Goal: Task Accomplishment & Management: Manage account settings

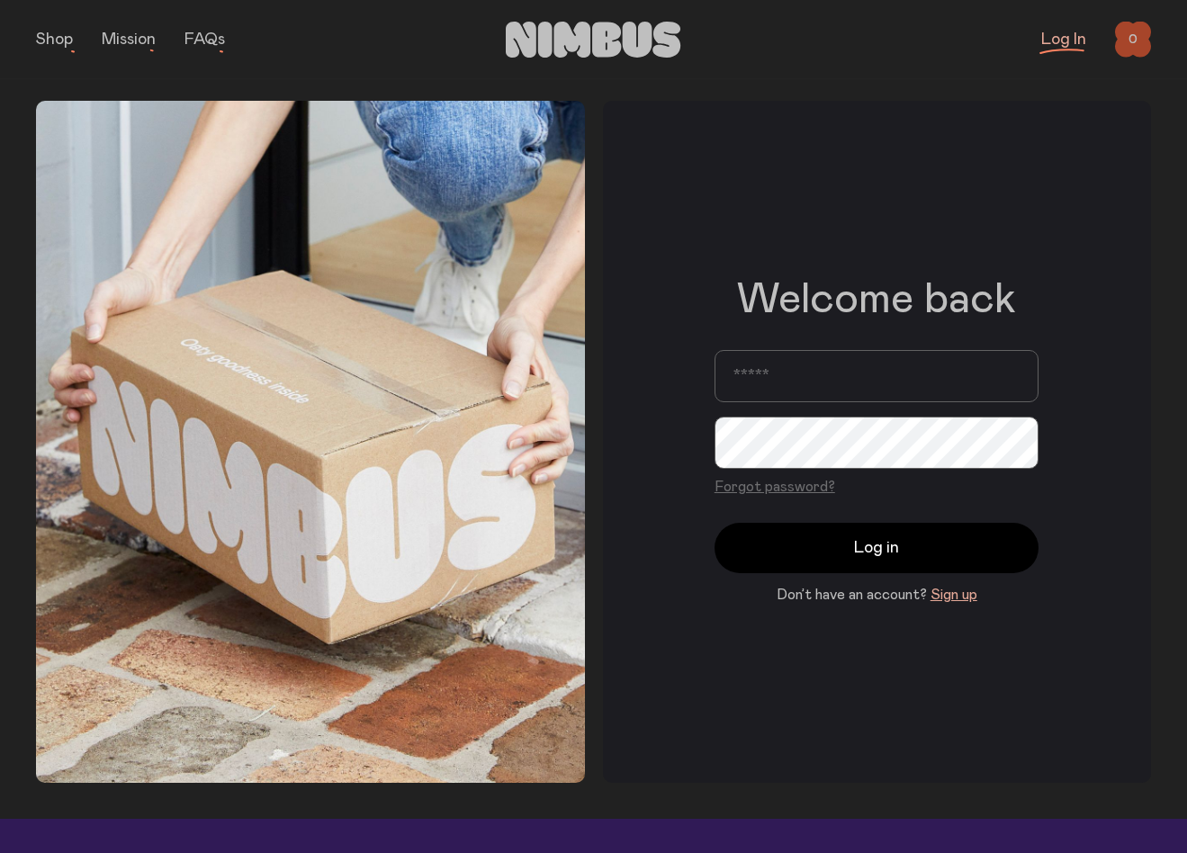
click at [808, 380] on input "email" at bounding box center [877, 376] width 324 height 52
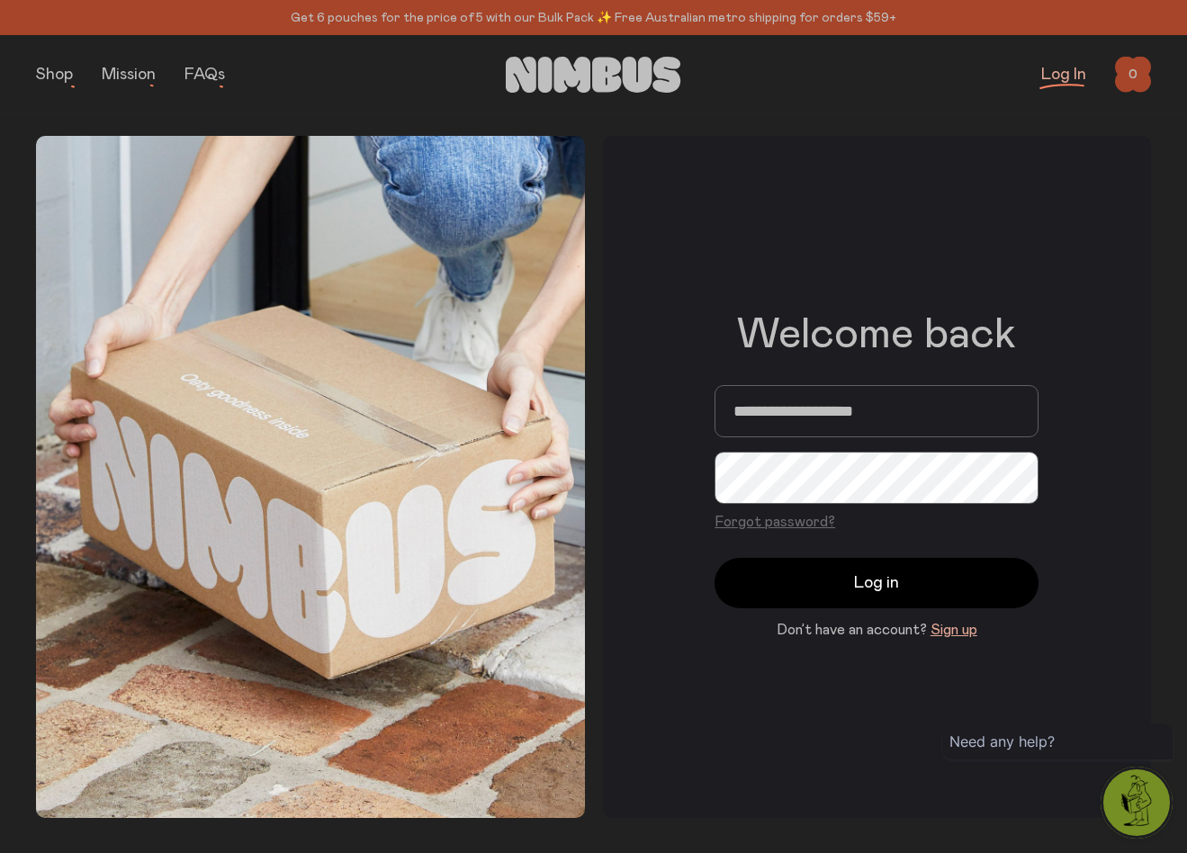
click at [915, 409] on input "**********" at bounding box center [877, 411] width 324 height 52
type input "**********"
click at [798, 521] on button "Forgot password?" at bounding box center [775, 522] width 121 height 22
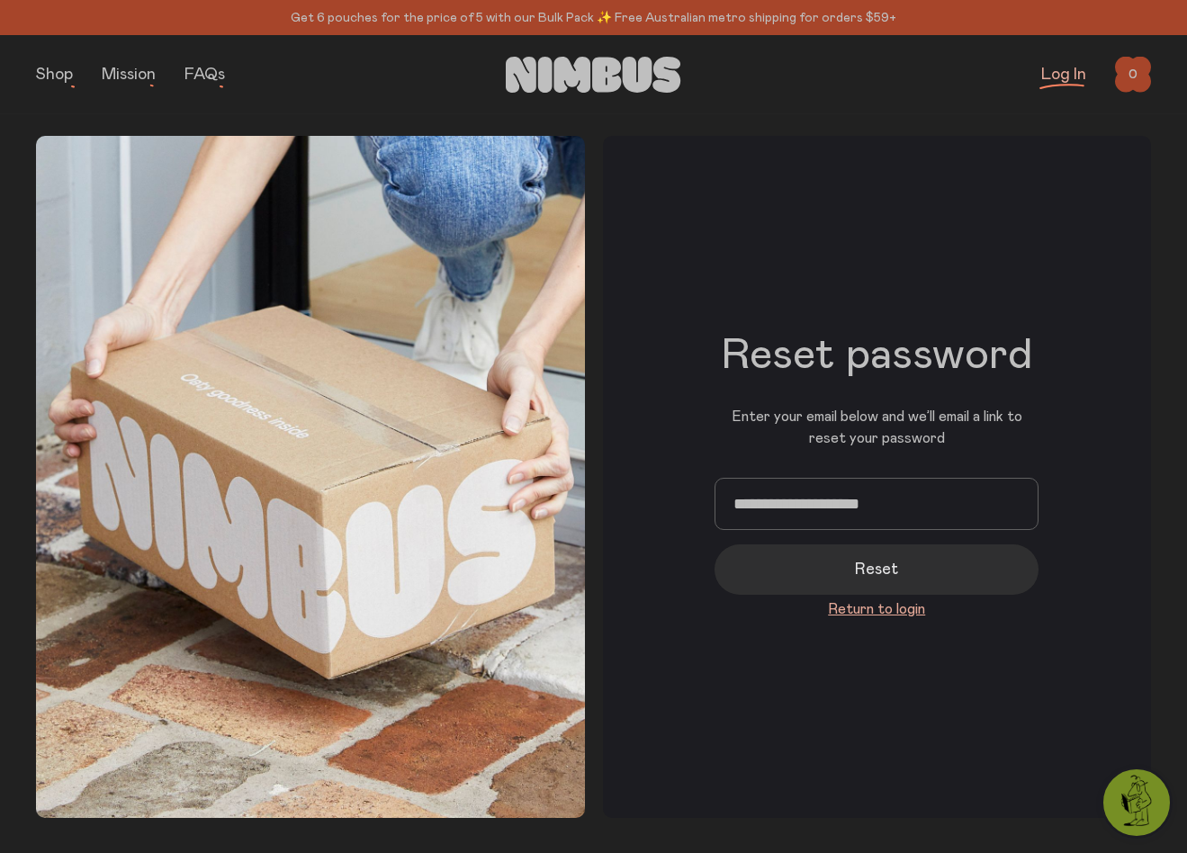
click at [817, 570] on button "Reset" at bounding box center [877, 569] width 324 height 50
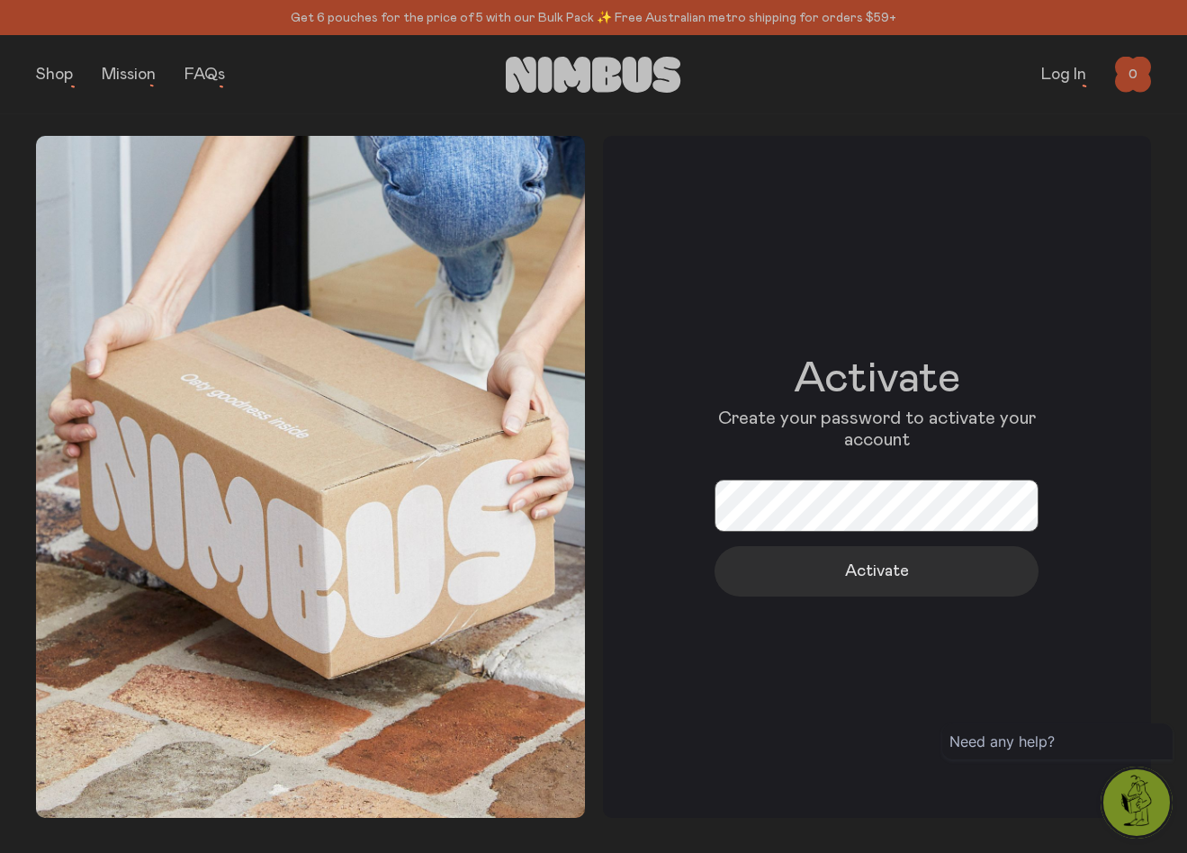
click at [959, 578] on button "Activate" at bounding box center [877, 571] width 324 height 50
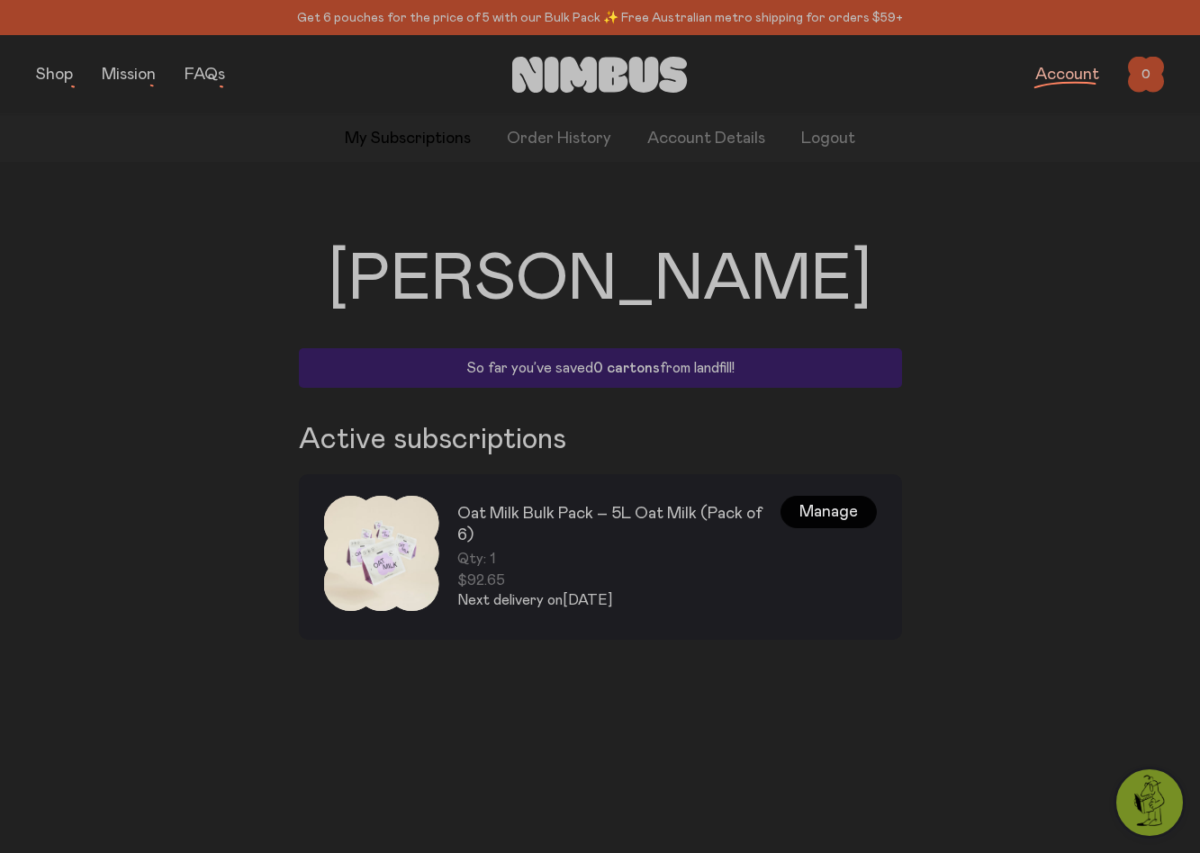
click at [847, 496] on div "Manage" at bounding box center [828, 512] width 96 height 32
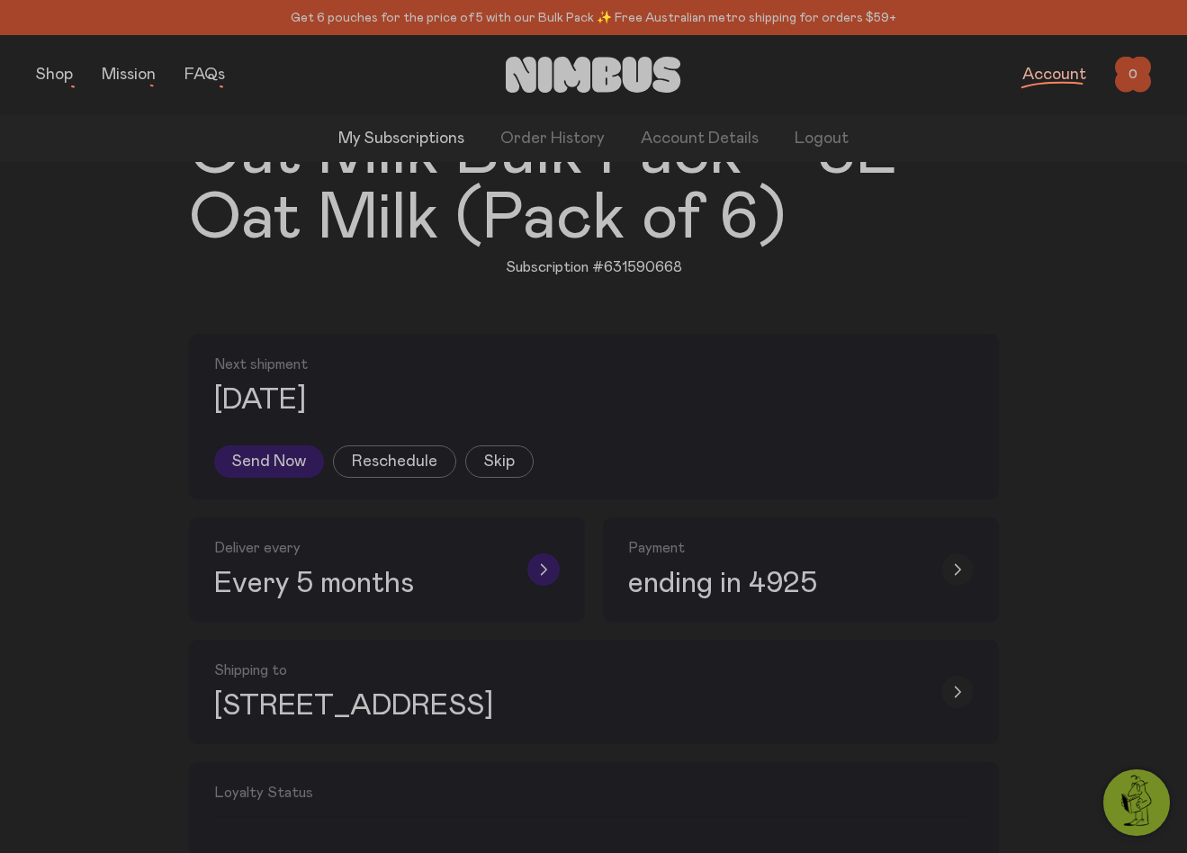
scroll to position [171, 0]
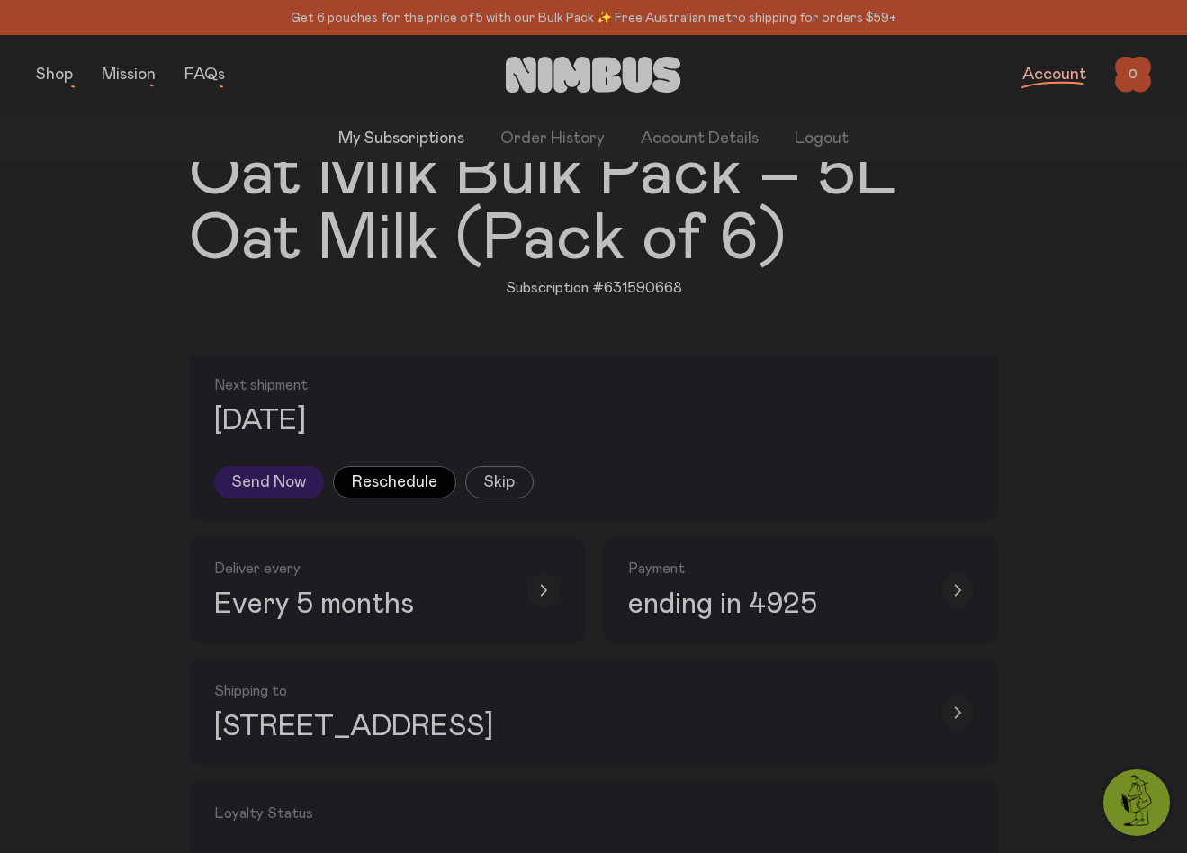
click at [394, 473] on button "Reschedule" at bounding box center [394, 482] width 123 height 32
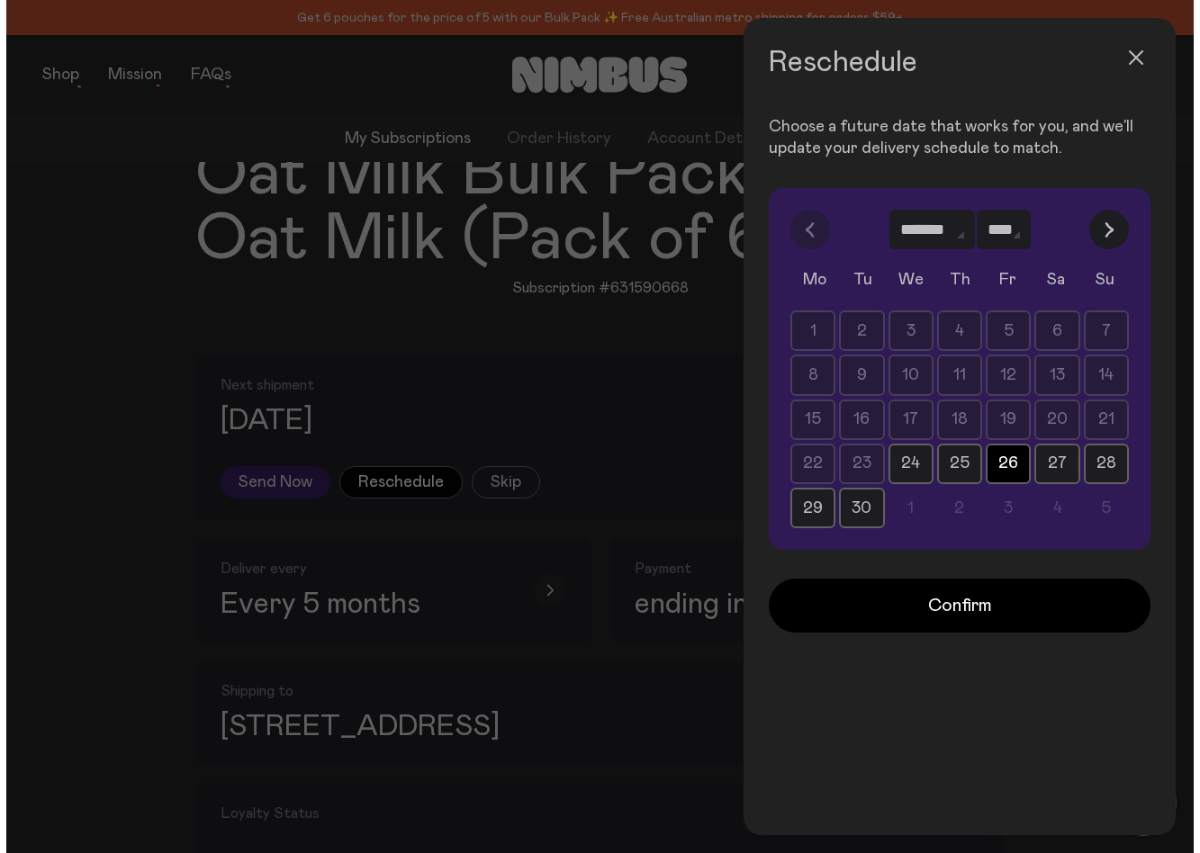
scroll to position [0, 0]
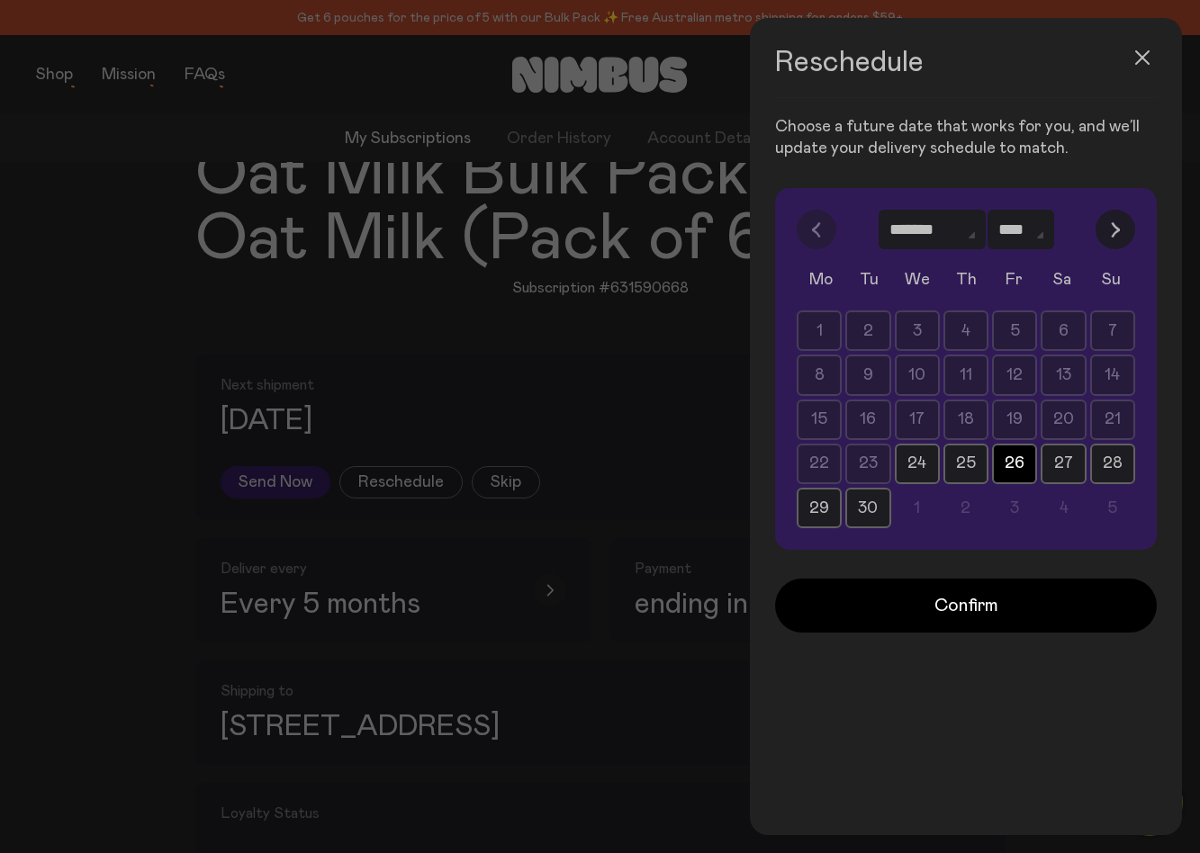
click at [1126, 217] on button "button" at bounding box center [1115, 230] width 40 height 40
select select "*"
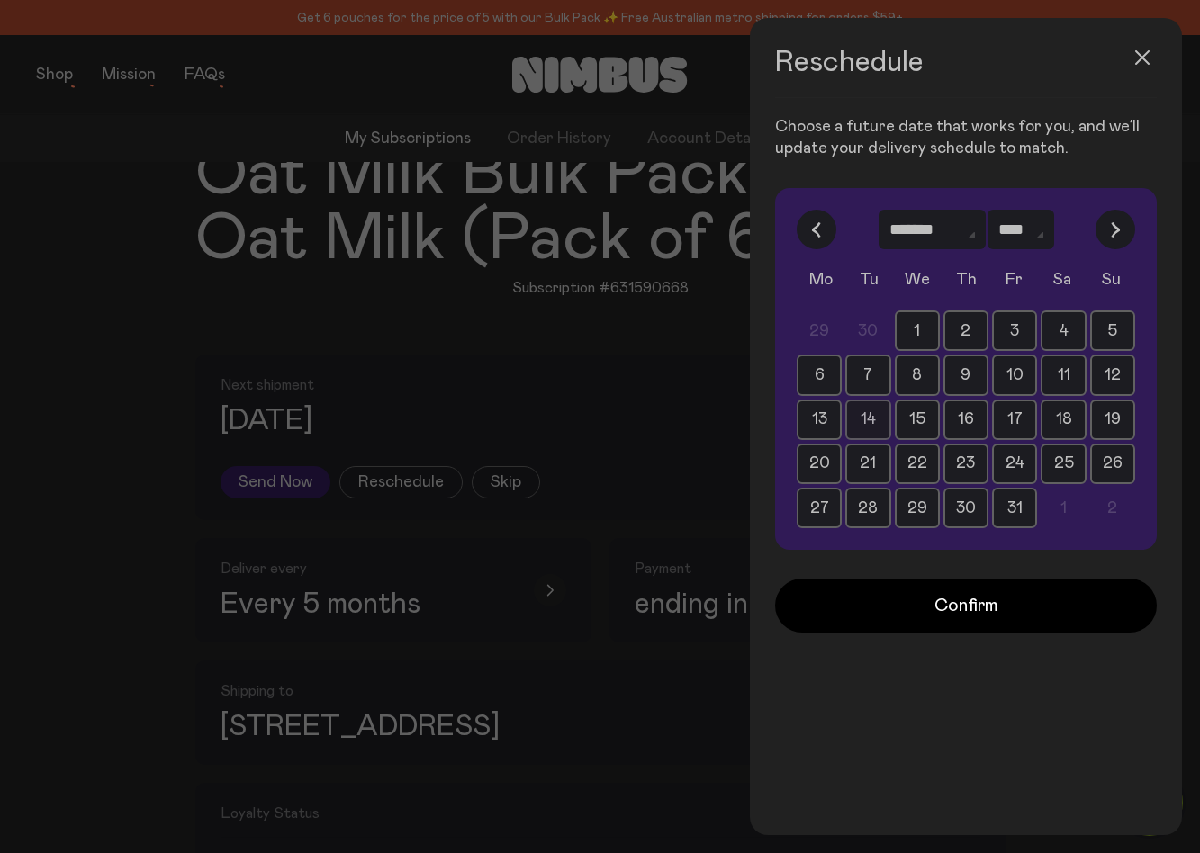
click at [866, 407] on button "14" at bounding box center [867, 420] width 45 height 40
click at [859, 474] on div "29 30 1 2 3 4 5 6 7 8 9 10 11 12 13 14 15 16 17 18 19 20 21 22 23 24 25 26 27 2…" at bounding box center [965, 419] width 338 height 218
click at [864, 453] on button "21" at bounding box center [867, 464] width 45 height 40
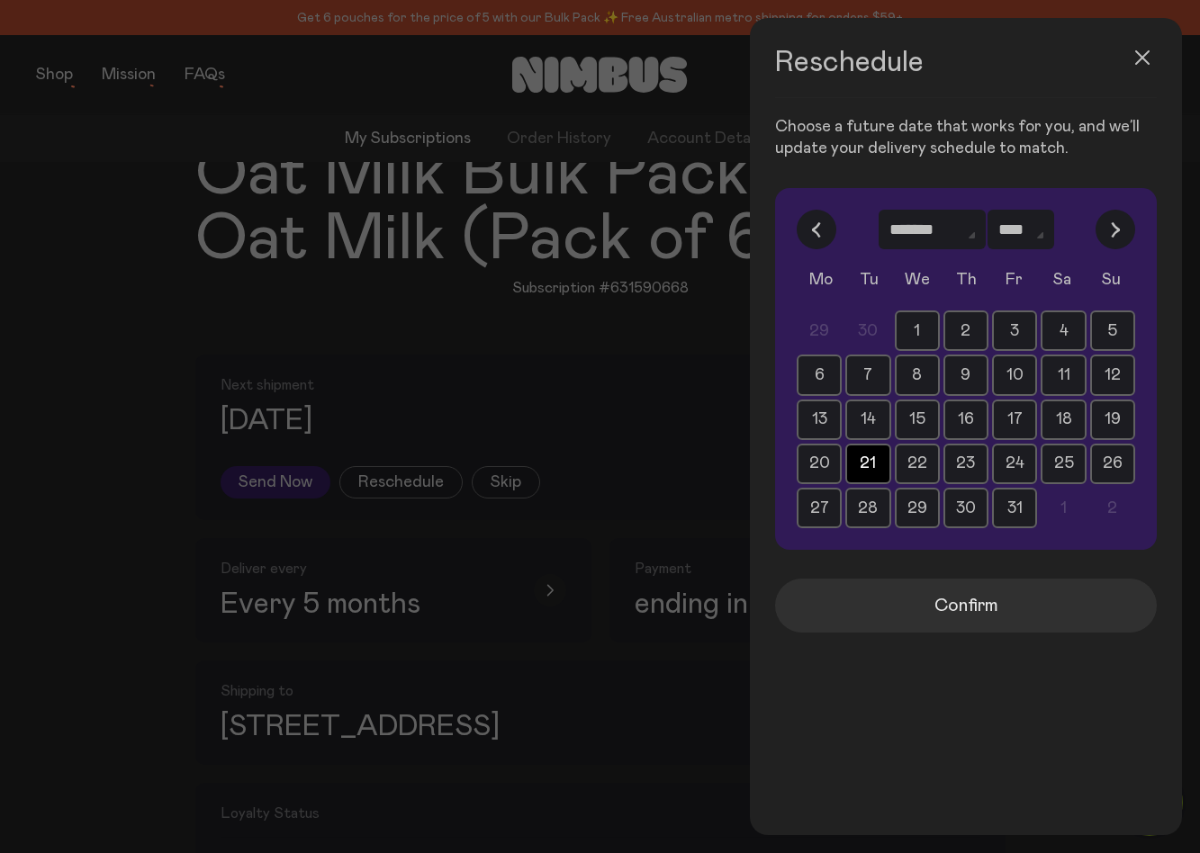
click at [890, 587] on button "Confirm" at bounding box center [966, 606] width 382 height 54
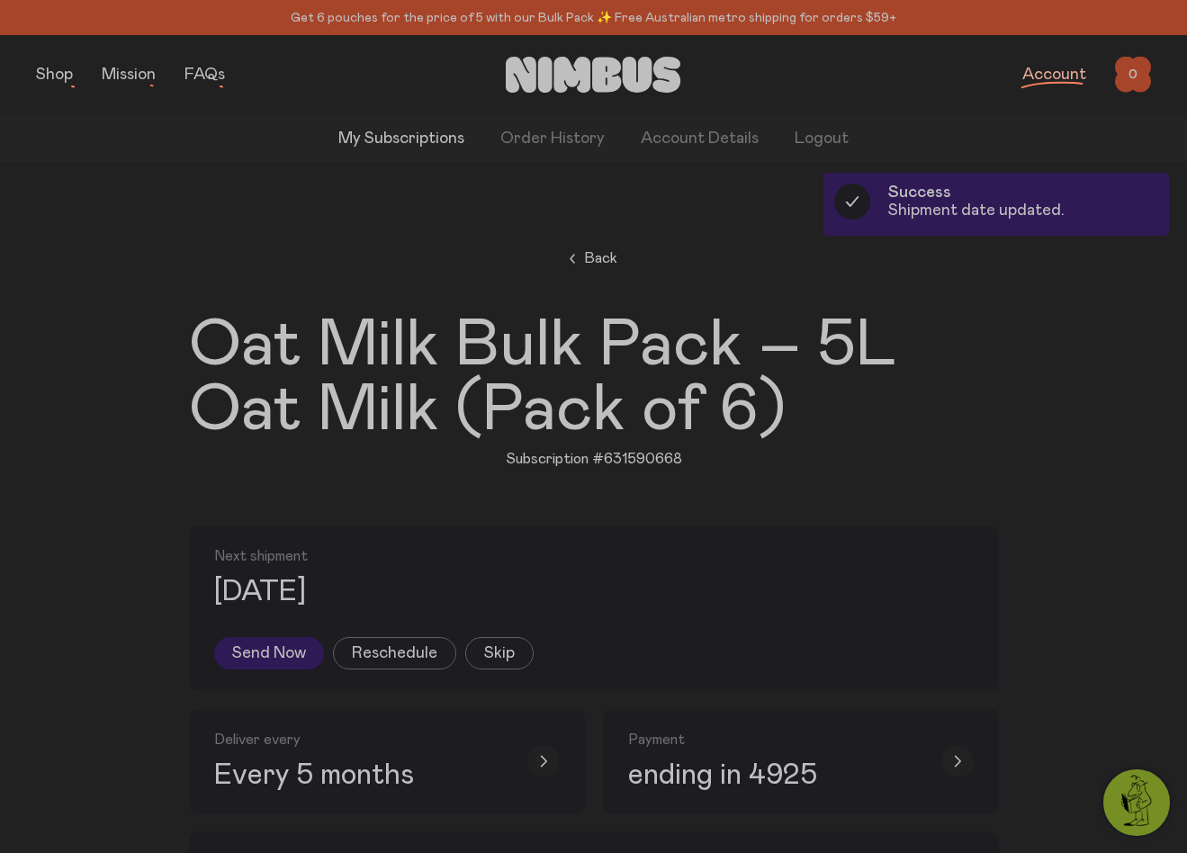
click at [586, 252] on span "Back" at bounding box center [600, 258] width 33 height 22
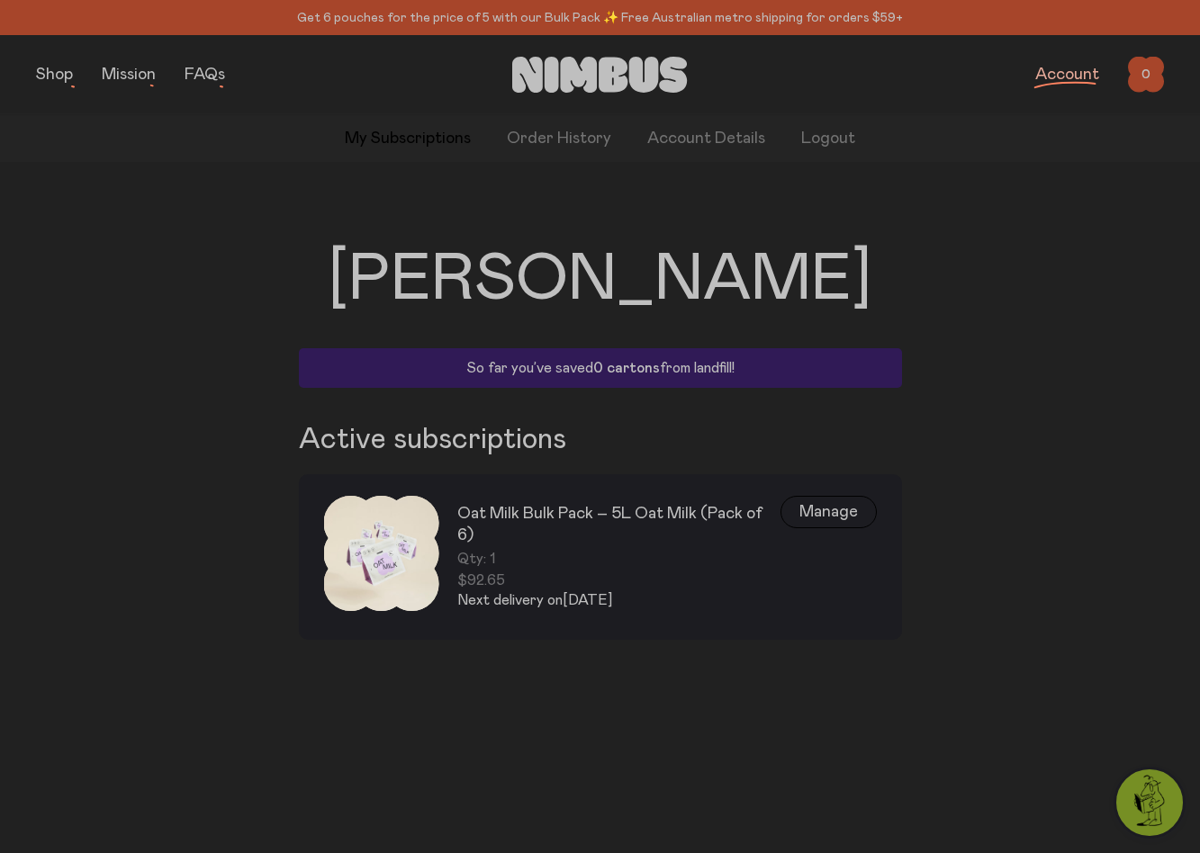
click at [554, 550] on div "Qty: 1 $92.65" at bounding box center [618, 570] width 323 height 40
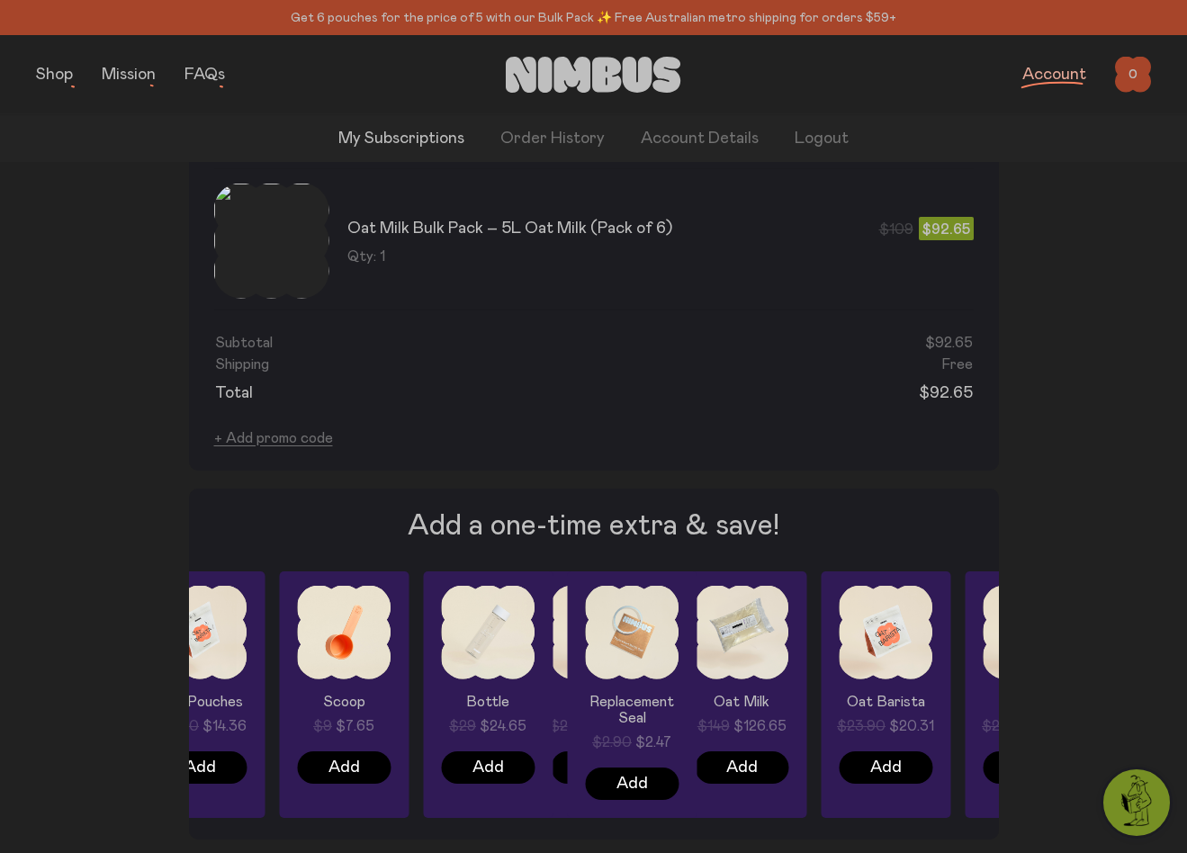
scroll to position [1177, 0]
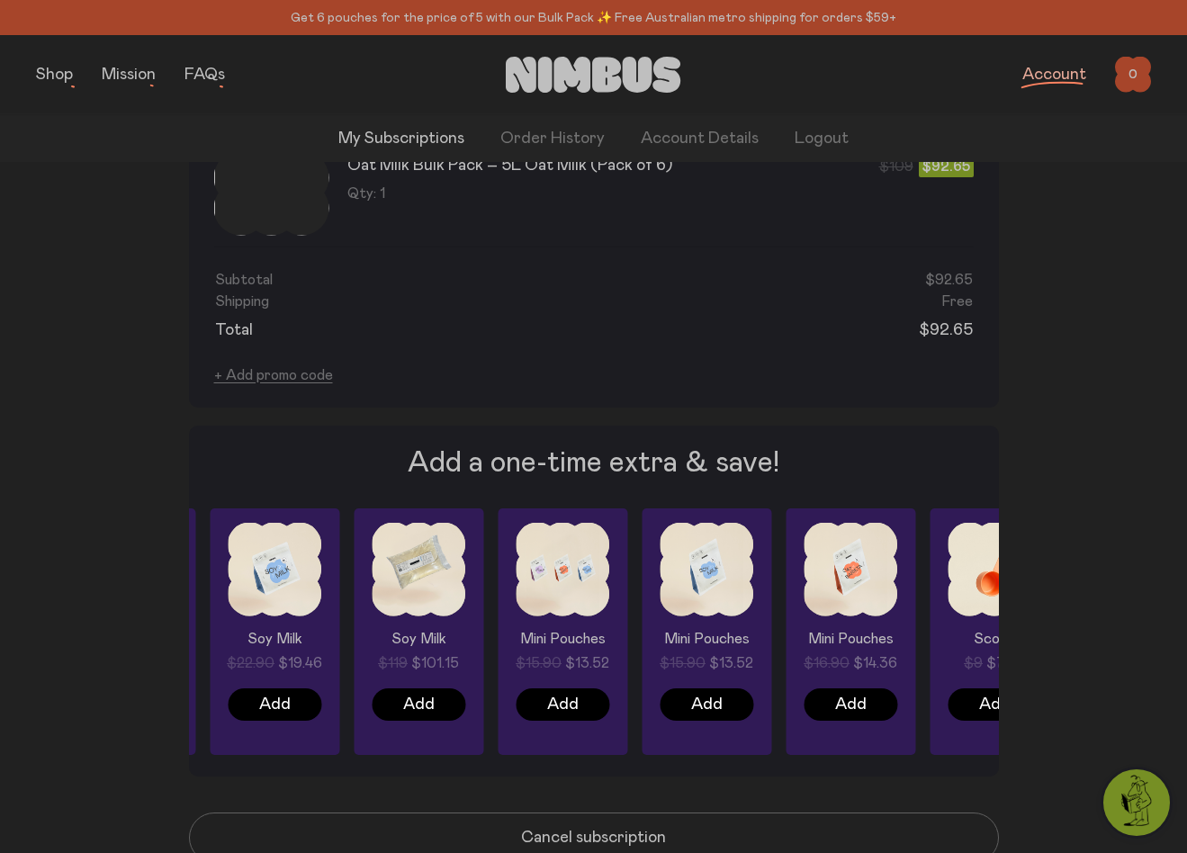
drag, startPoint x: 220, startPoint y: 548, endPoint x: 886, endPoint y: 644, distance: 672.0
click at [930, 644] on div "Scoop $9 $7.65 Add" at bounding box center [995, 631] width 130 height 247
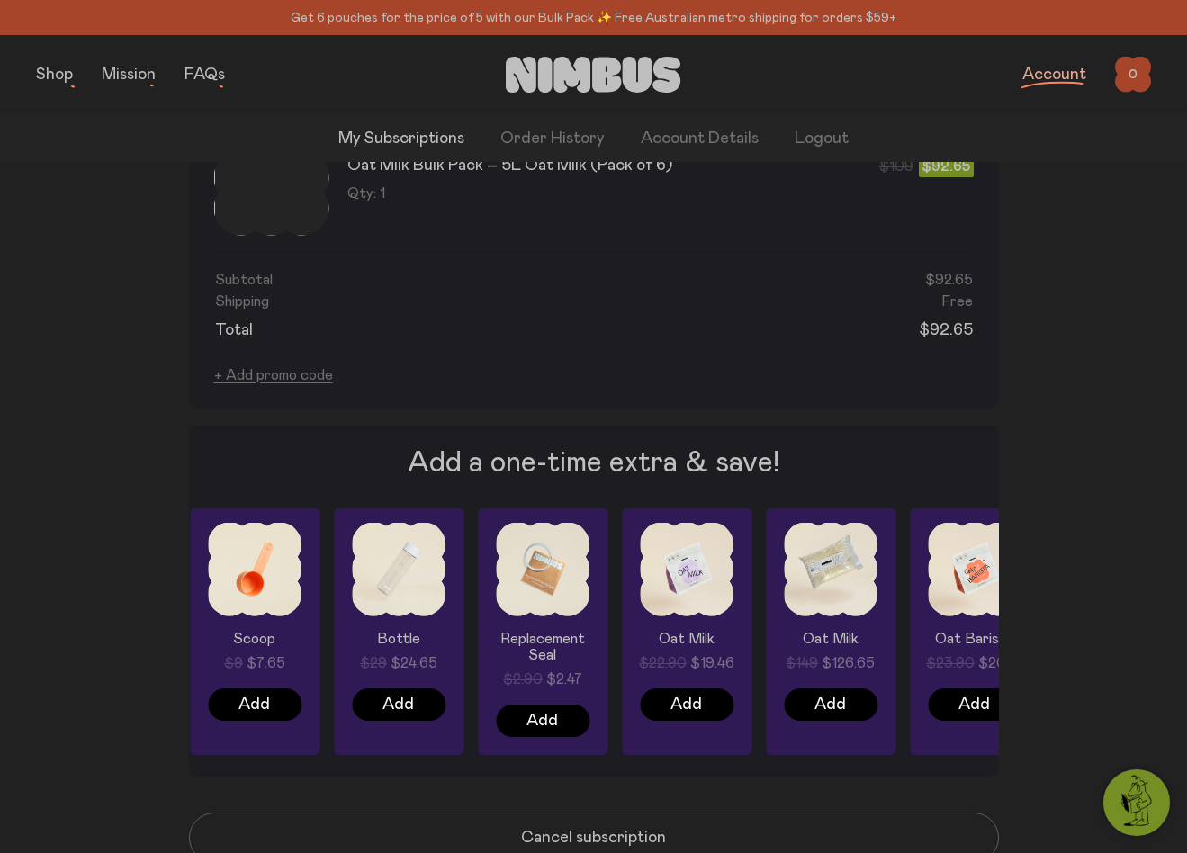
drag, startPoint x: 258, startPoint y: 552, endPoint x: 1195, endPoint y: 607, distance: 938.5
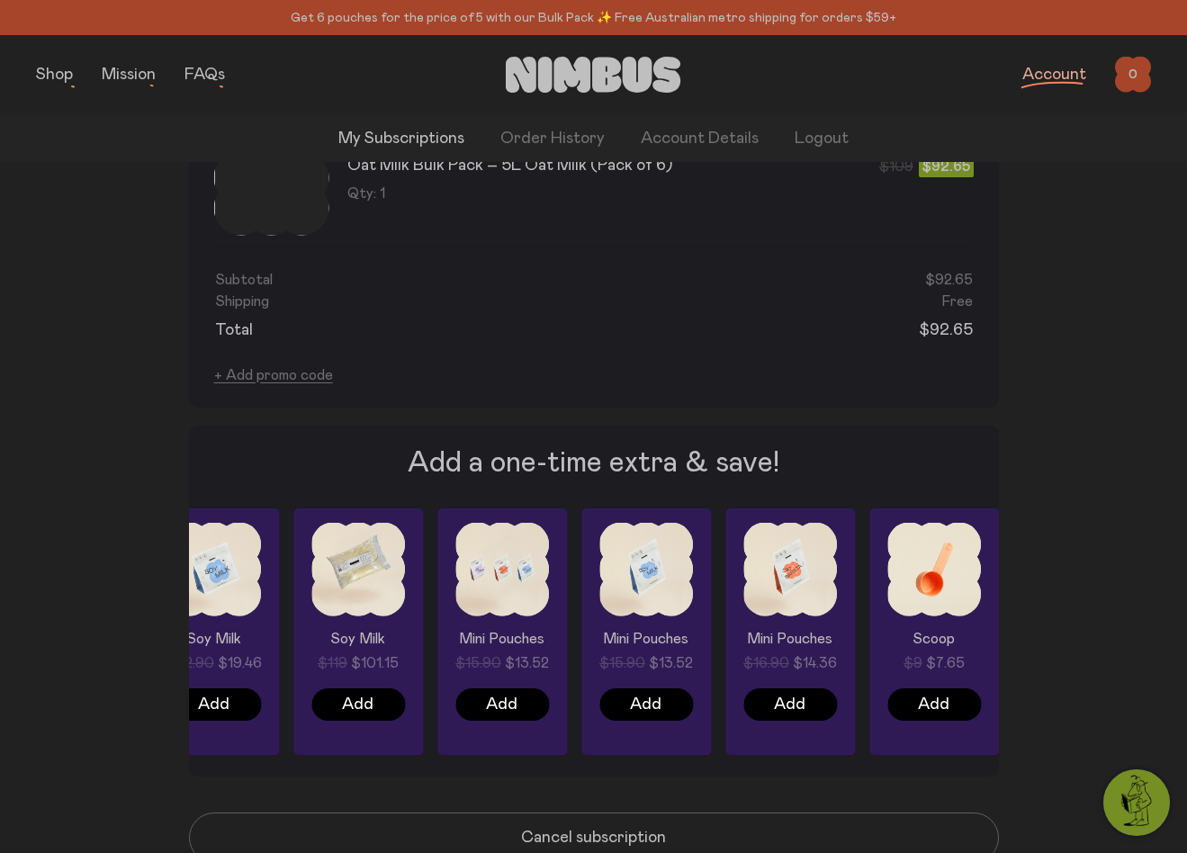
drag, startPoint x: 242, startPoint y: 500, endPoint x: 1270, endPoint y: 429, distance: 1030.2
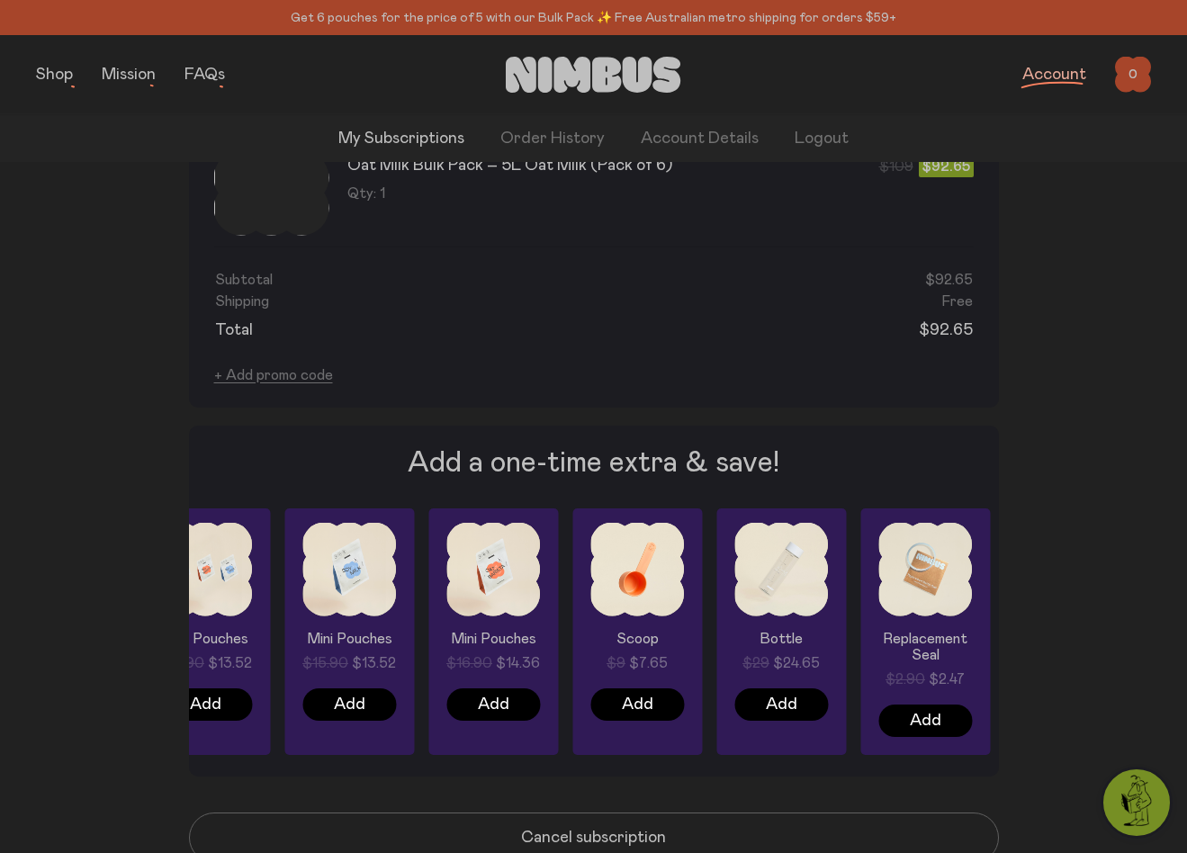
drag, startPoint x: 526, startPoint y: 595, endPoint x: 220, endPoint y: 566, distance: 307.3
click at [220, 566] on div "Oat Milk $22.90 $19.46 Add Oat Milk $149 $126.65 Add Oat Barista $23.90 $20.31 …" at bounding box center [594, 631] width 810 height 247
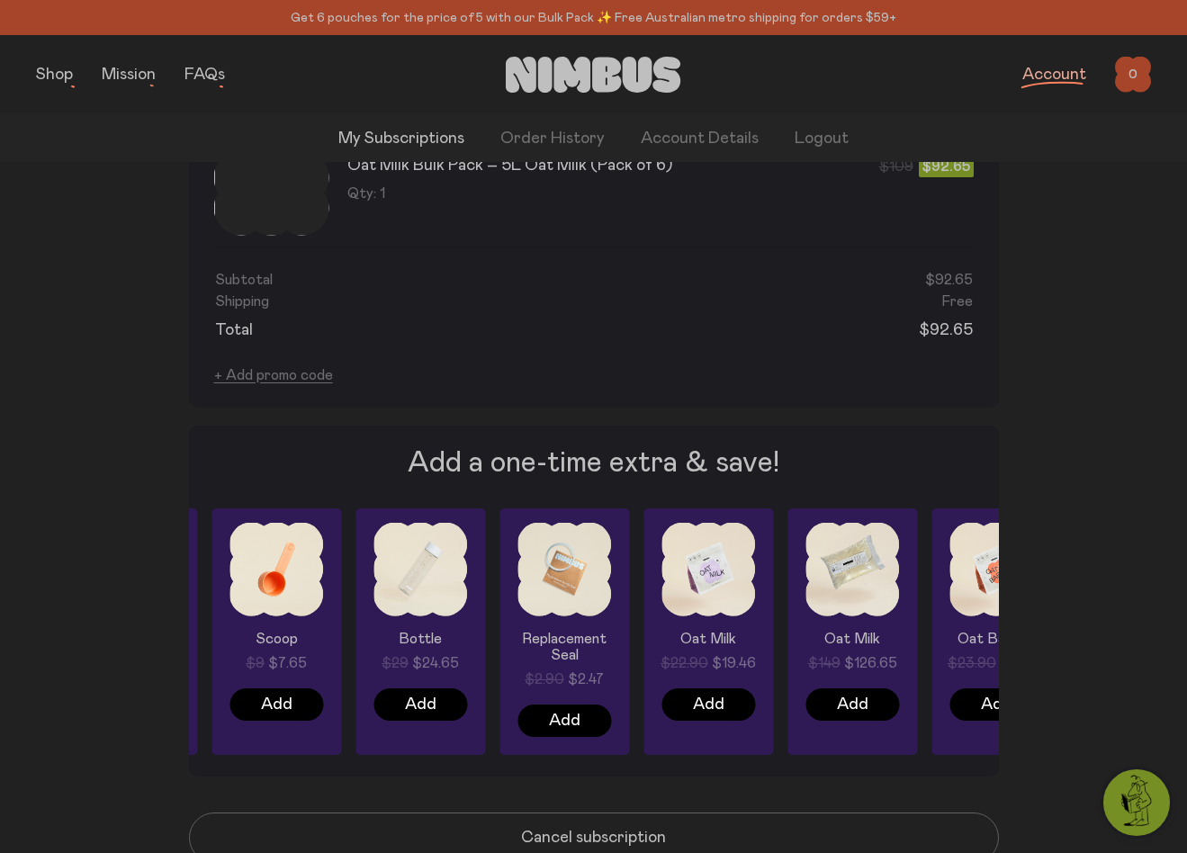
drag, startPoint x: 855, startPoint y: 607, endPoint x: 604, endPoint y: 607, distance: 251.1
click at [643, 607] on div "Oat Milk $22.90 $19.46 Add" at bounding box center [708, 631] width 130 height 247
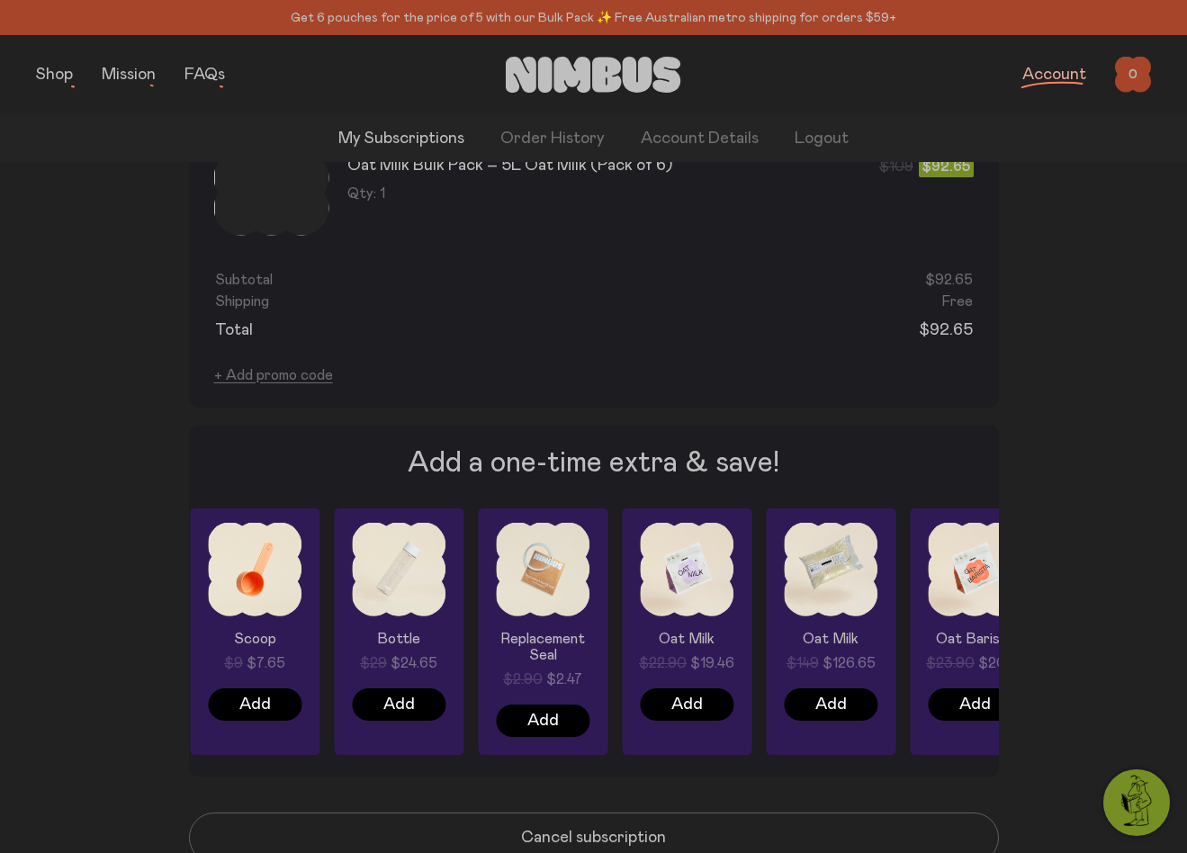
click at [766, 545] on div "Oat Milk $149 $126.65 Add" at bounding box center [831, 631] width 130 height 247
click at [784, 631] on div "Oat Milk $149 $126.65" at bounding box center [831, 652] width 94 height 43
click at [815, 692] on span "Add" at bounding box center [830, 704] width 31 height 25
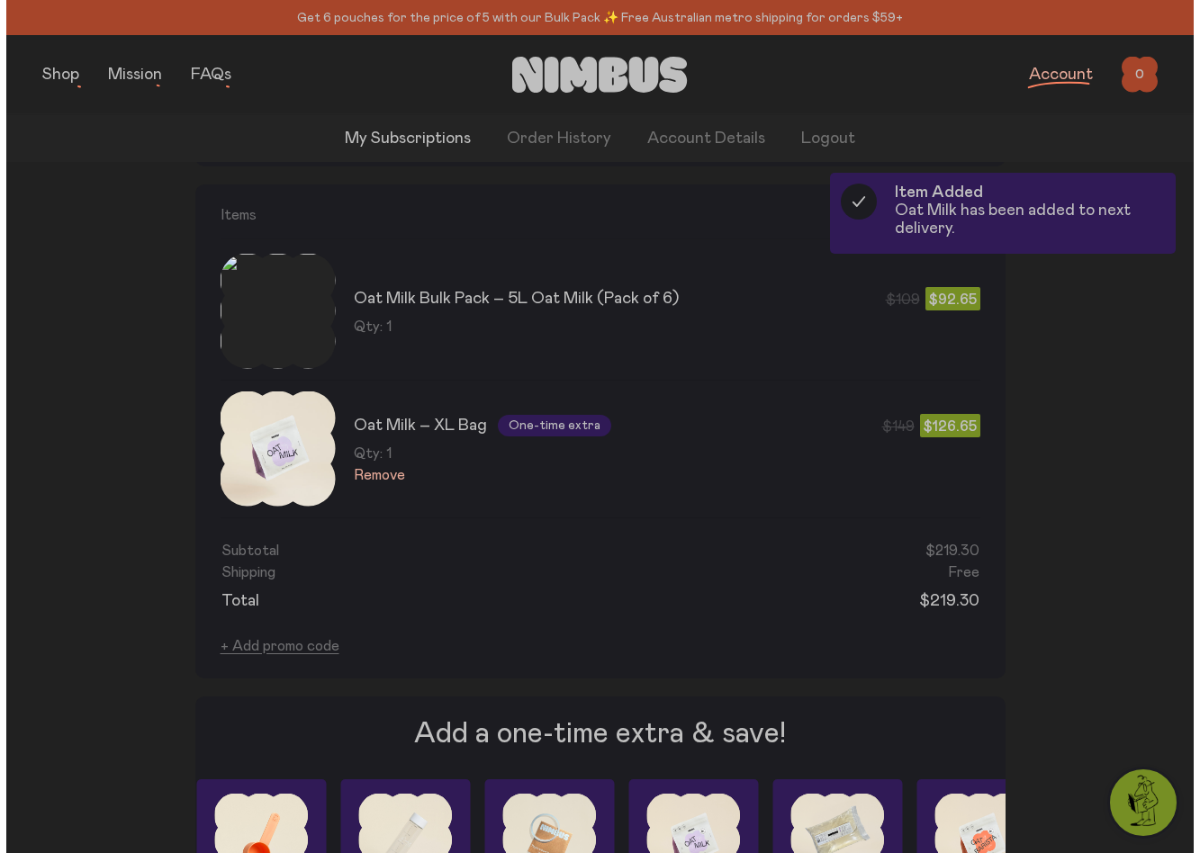
scroll to position [1044, 0]
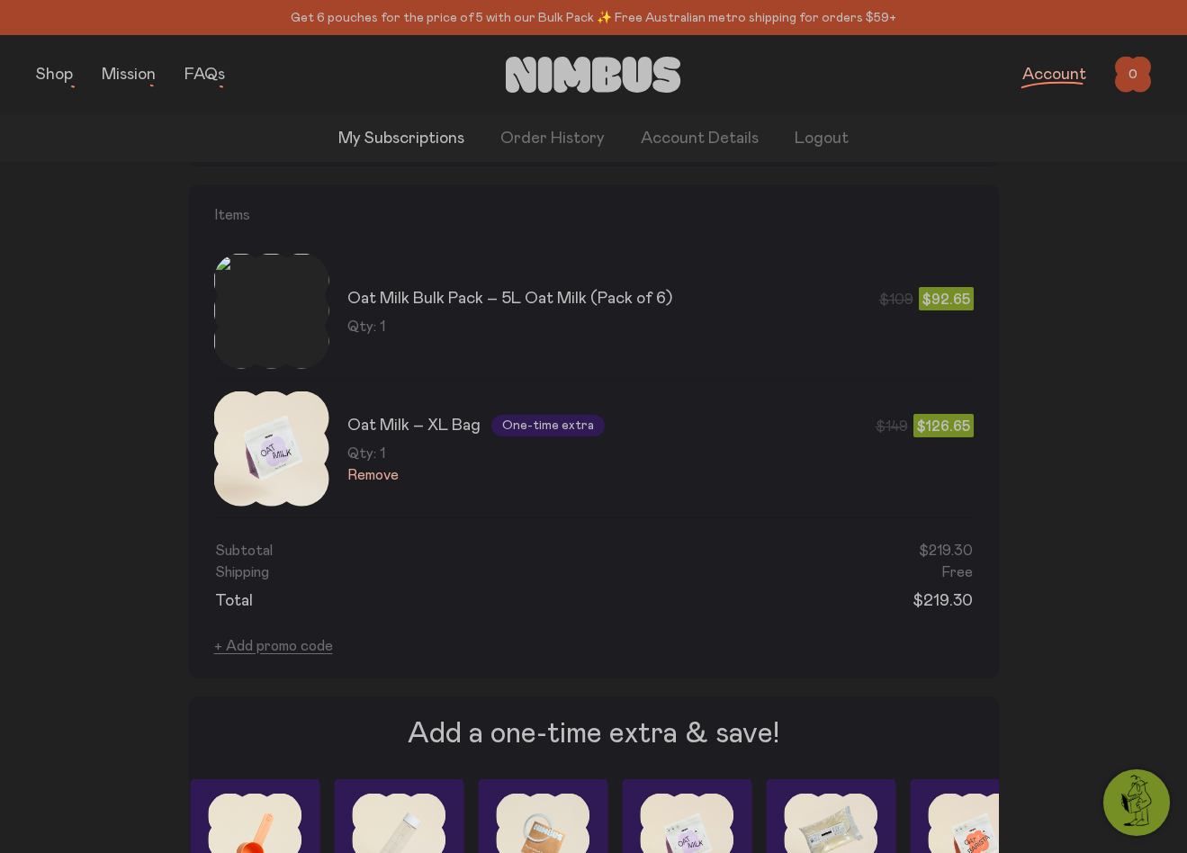
click at [286, 407] on img at bounding box center [271, 448] width 115 height 115
click at [38, 72] on button "button" at bounding box center [54, 74] width 37 height 25
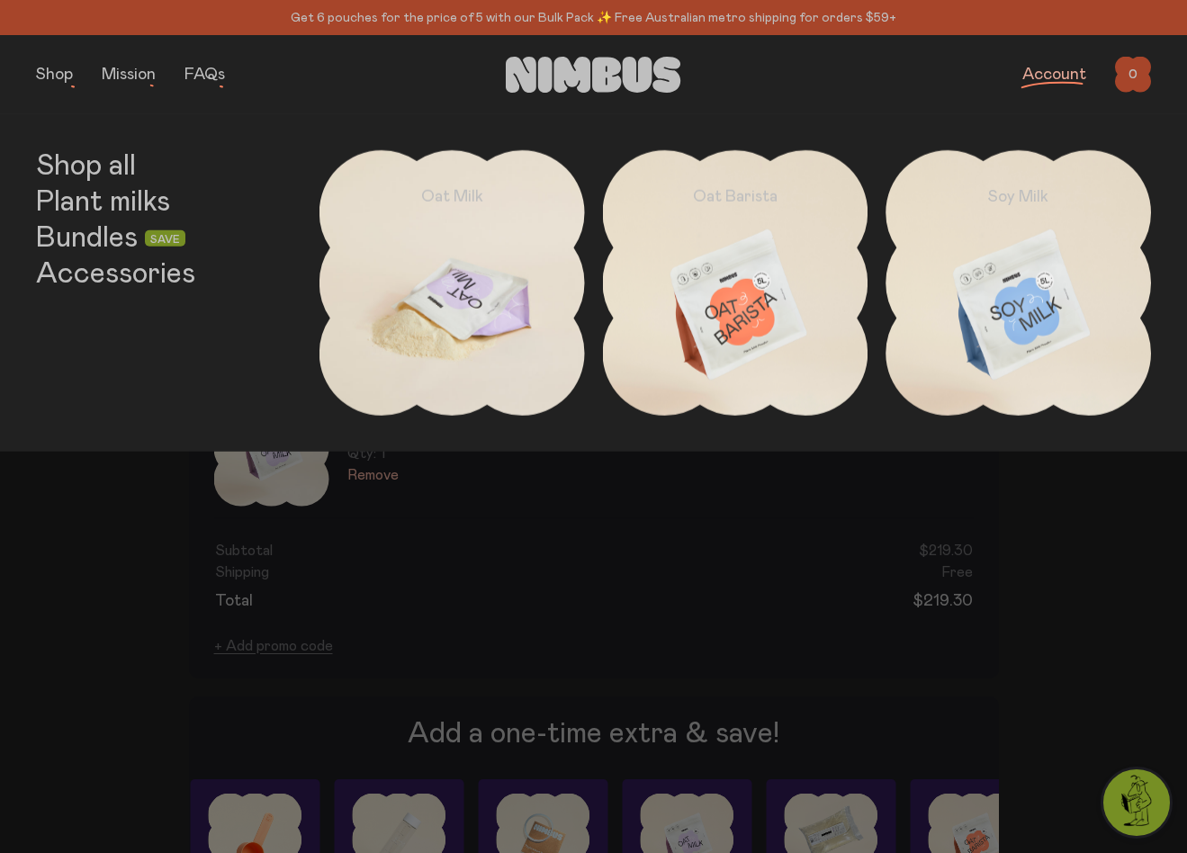
click at [399, 308] on img at bounding box center [451, 305] width 265 height 311
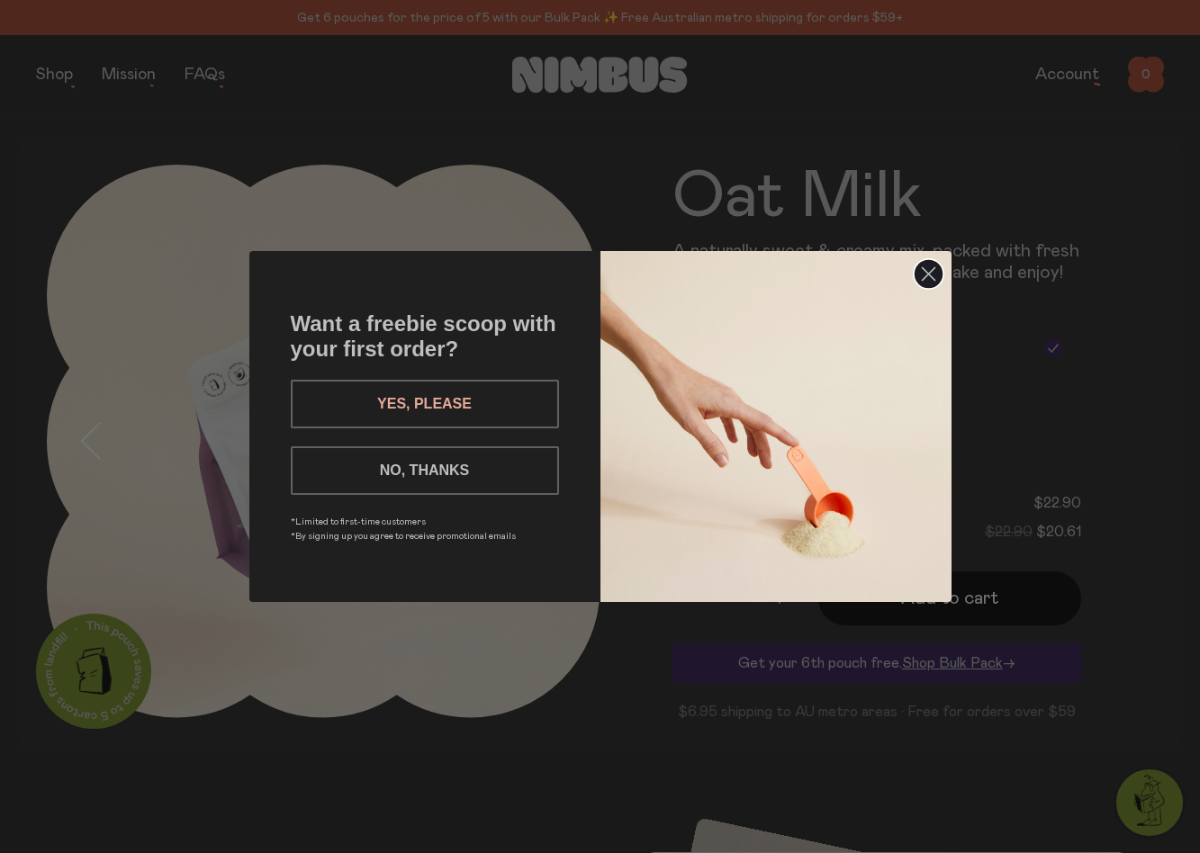
click at [409, 464] on button "NO, THANKS" at bounding box center [425, 470] width 268 height 49
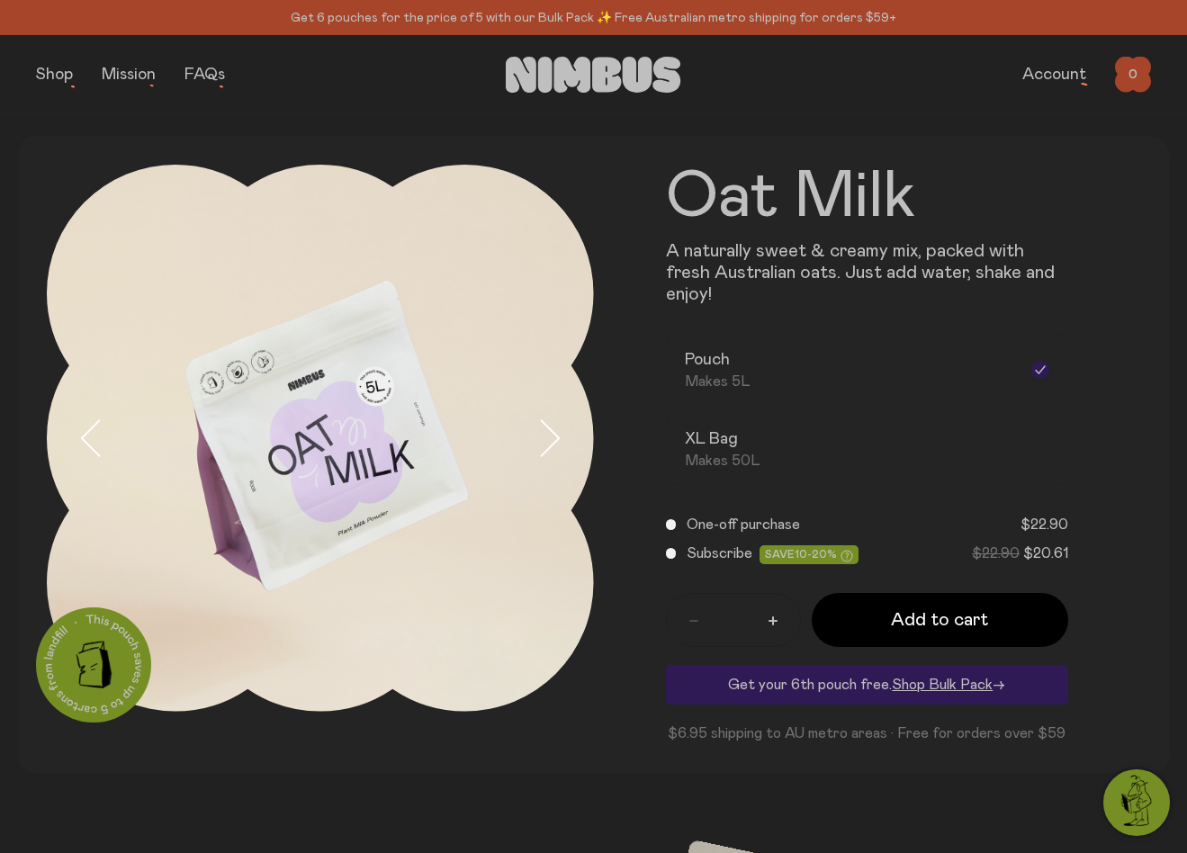
scroll to position [15, 0]
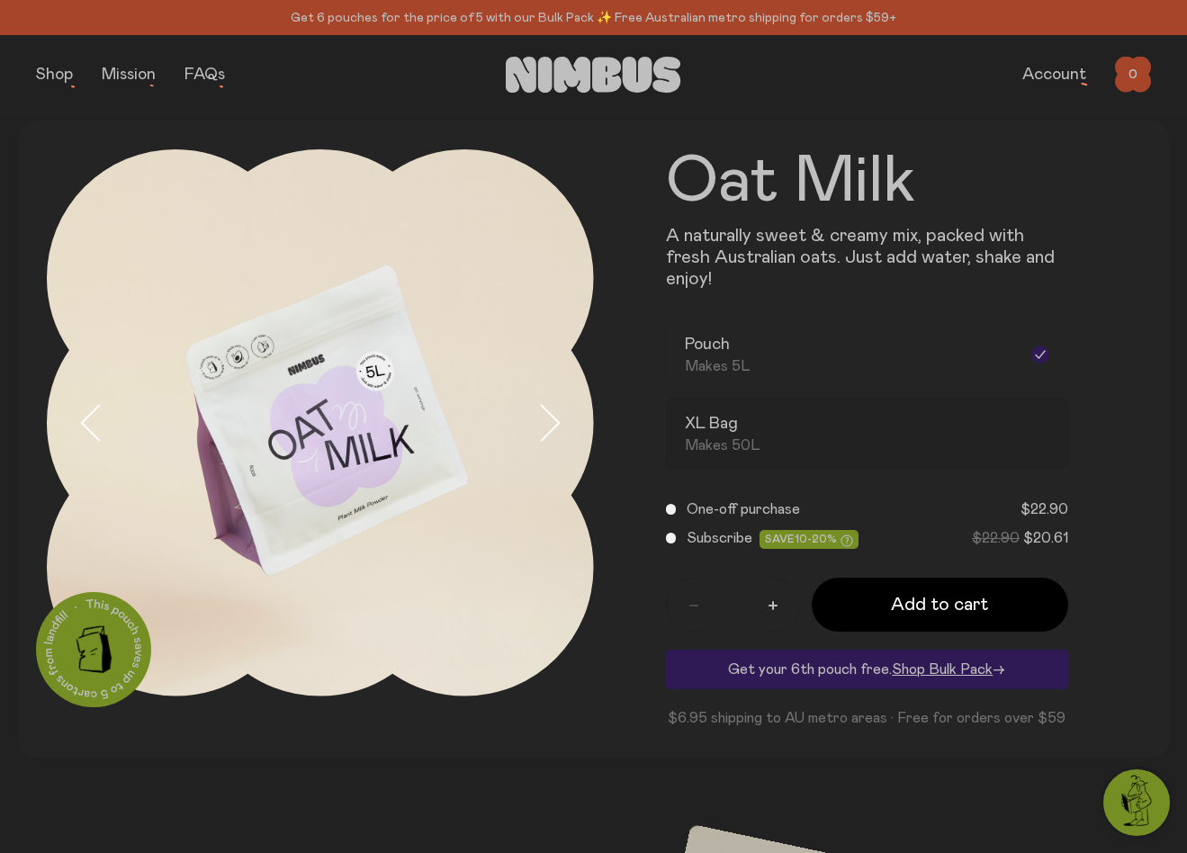
click at [764, 415] on div "XL Bag Makes 50L" at bounding box center [851, 433] width 333 height 41
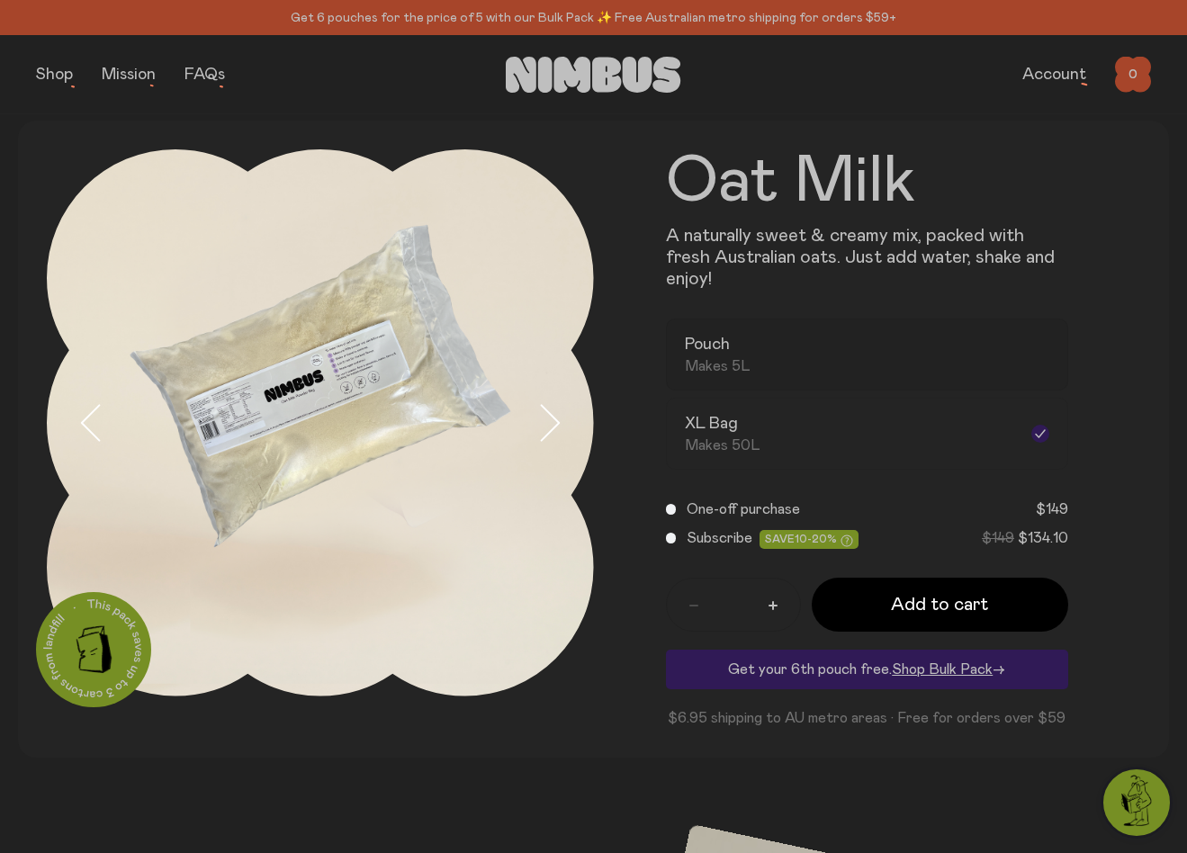
click at [769, 353] on div "Pouch Makes 5L" at bounding box center [851, 354] width 333 height 41
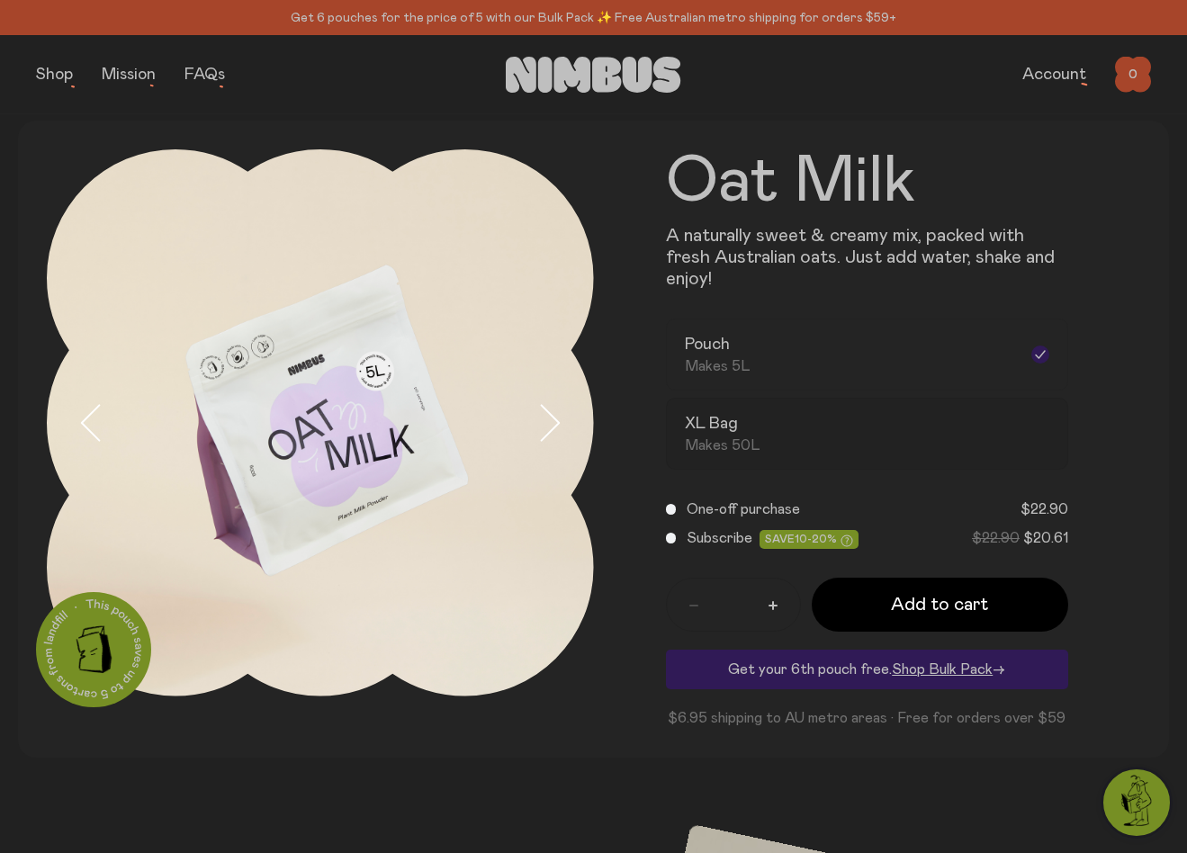
click at [766, 413] on div "XL Bag Makes 50L" at bounding box center [851, 433] width 333 height 41
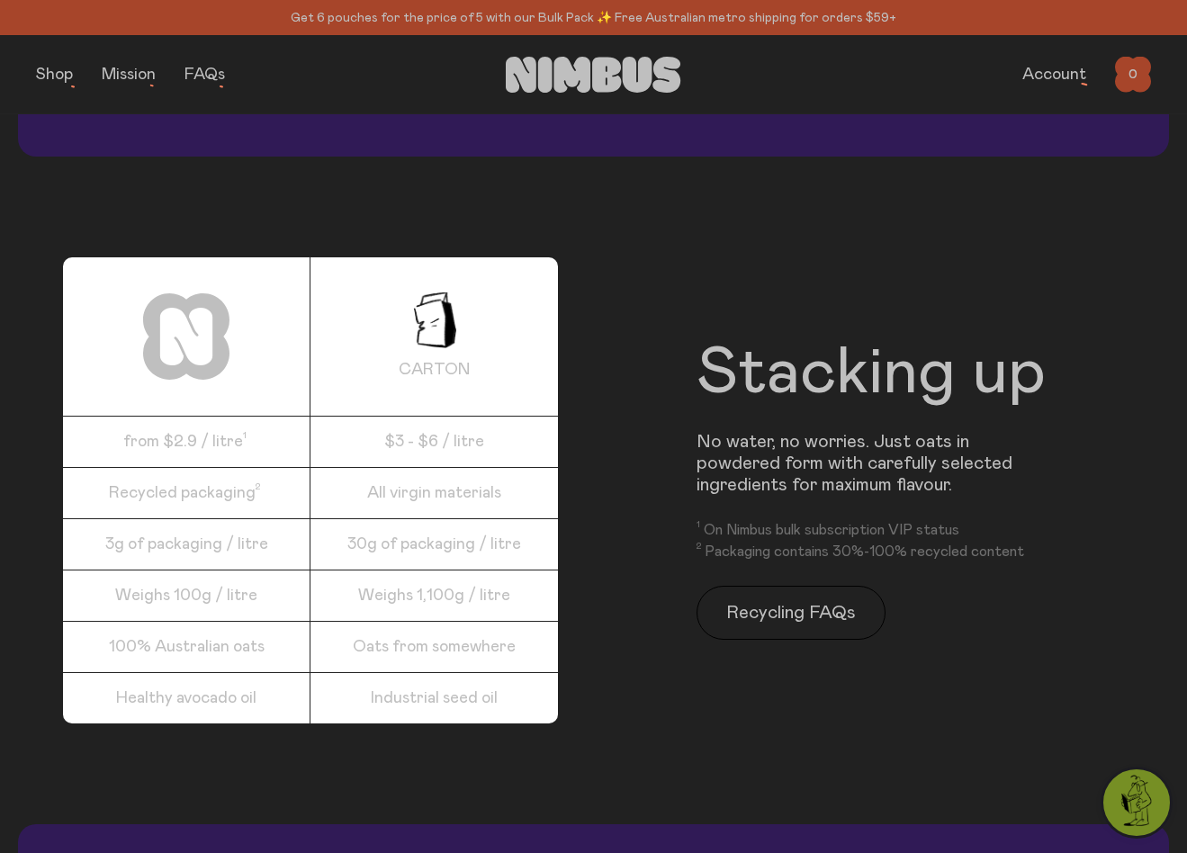
scroll to position [2328, 0]
